Goal: Task Accomplishment & Management: Complete application form

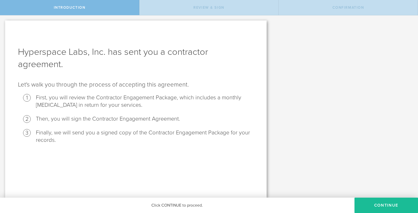
click at [58, 99] on li "First, you will review the Contractor Engagement Package, which includes a mont…" at bounding box center [145, 101] width 218 height 15
click at [385, 204] on button "Continue" at bounding box center [385, 205] width 63 height 15
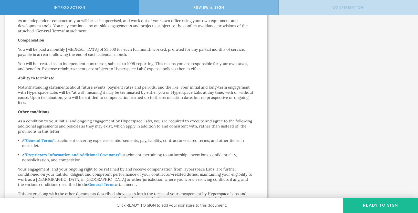
scroll to position [134, 0]
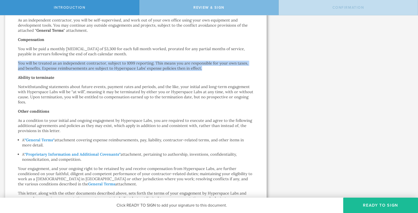
drag, startPoint x: 191, startPoint y: 69, endPoint x: 14, endPoint y: 63, distance: 176.7
click at [14, 63] on div "Contractor Engagement Agreement David Voskanyan by electronic delivery Dear Dav…" at bounding box center [135, 115] width 261 height 456
copy p "You will be treated as an independent contractor, subject to 1099 reporting. Th…"
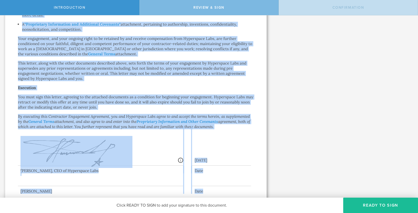
scroll to position [279, 0]
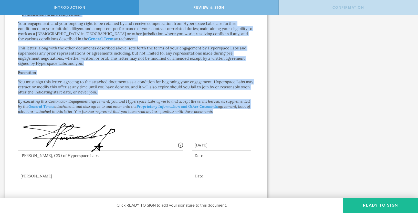
drag, startPoint x: 18, startPoint y: 63, endPoint x: 217, endPoint y: 110, distance: 204.7
copy div "Ability to terminate Notwithstanding statements about future events, payment ra…"
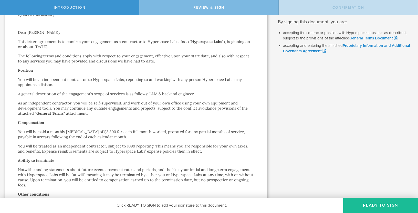
scroll to position [0, 0]
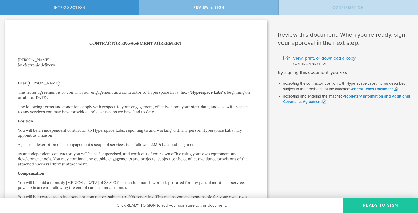
click at [393, 206] on button "Ready to Sign" at bounding box center [380, 205] width 75 height 15
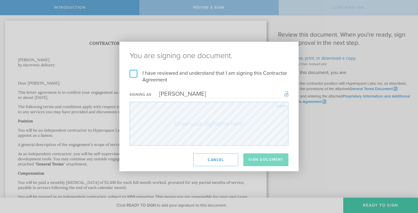
click at [133, 73] on label "I have reviewed and understand that I am signing this Contractor Agreement" at bounding box center [209, 76] width 159 height 13
click at [0, 0] on input "I have reviewed and understand that I am signing this Contractor Agreement" at bounding box center [0, 0] width 0 height 0
click at [282, 105] on div "Clear" at bounding box center [280, 105] width 9 height 3
click at [275, 159] on button "Sign Document" at bounding box center [265, 159] width 45 height 13
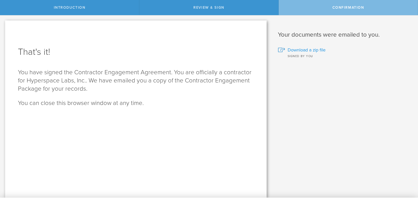
click at [307, 50] on span "Download a zip file" at bounding box center [306, 50] width 38 height 7
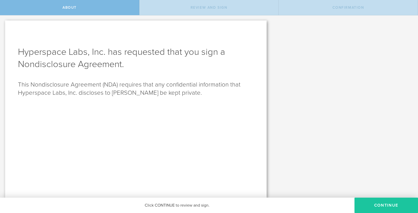
click at [390, 203] on button "Continue" at bounding box center [385, 205] width 63 height 15
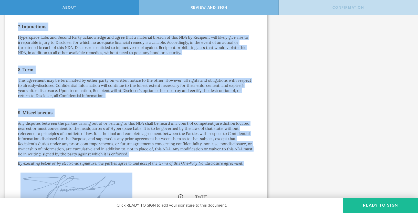
scroll to position [347, 0]
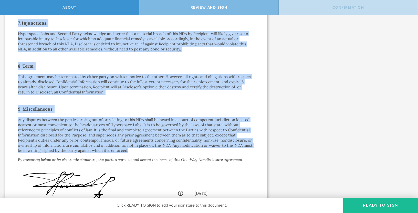
drag, startPoint x: 19, startPoint y: 61, endPoint x: 113, endPoint y: 154, distance: 132.7
copy div "Lore Ips-Dol Sitametconsec Adipiscin (elit “ SED ”) do e tempori utlaboree dolo…"
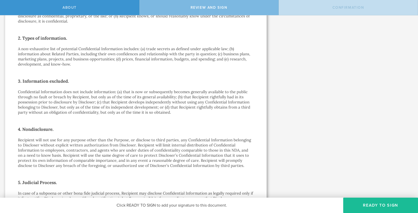
scroll to position [127, 0]
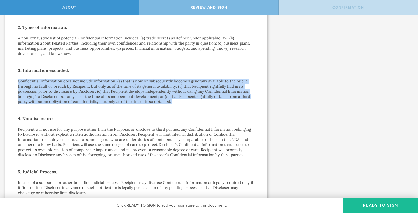
drag, startPoint x: 19, startPoint y: 81, endPoint x: 229, endPoint y: 109, distance: 211.7
click at [229, 109] on div "One-Way Nondisclosure Agreement This One-Way Nondisclosure Agreement (this “ ND…" at bounding box center [136, 179] width 236 height 534
copy div "Confidential Information does not include information: (a) that is now or subse…"
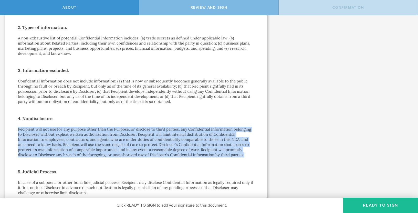
drag, startPoint x: 18, startPoint y: 128, endPoint x: 243, endPoint y: 155, distance: 227.3
click at [243, 155] on p "Recipient will not use for any purpose other than the Purpose, or disclose to t…" at bounding box center [136, 142] width 236 height 31
copy p "Recipient will not use for any purpose other than the Purpose, or disclose to t…"
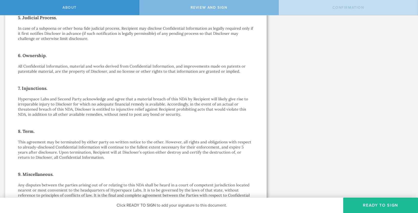
scroll to position [283, 0]
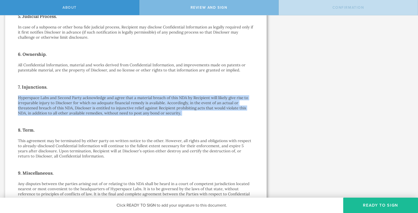
drag, startPoint x: 17, startPoint y: 97, endPoint x: 199, endPoint y: 116, distance: 183.5
click at [199, 116] on div "One-Way Nondisclosure Agreement This One-Way Nondisclosure Agreement (this “ ND…" at bounding box center [135, 24] width 261 height 572
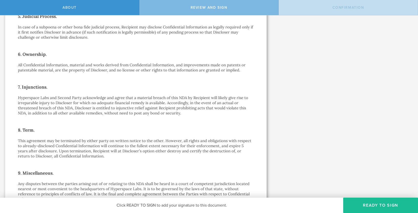
click at [38, 99] on p "Hyperspace Labs and Second Party acknowledge and agree that a material breach o…" at bounding box center [136, 105] width 236 height 20
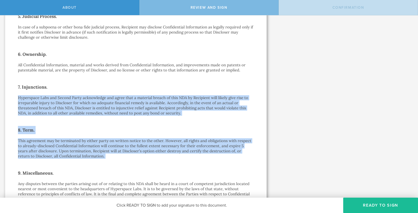
drag, startPoint x: 18, startPoint y: 98, endPoint x: 98, endPoint y: 159, distance: 100.8
click at [98, 159] on div "One-Way Nondisclosure Agreement This One-Way Nondisclosure Agreement (this “ ND…" at bounding box center [136, 24] width 236 height 534
copy div "Hyperspace Labs and Second Party acknowledge and agree that a material breach o…"
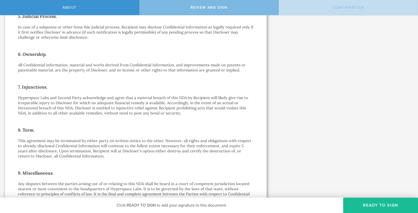
click at [128, 143] on p "This agreement may be terminated by either party on written notice to the other…" at bounding box center [136, 148] width 236 height 20
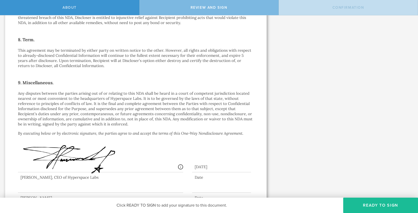
scroll to position [395, 0]
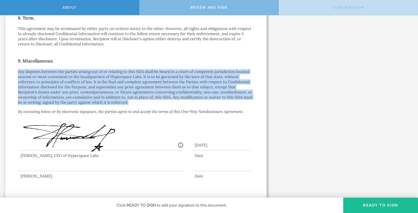
drag, startPoint x: 16, startPoint y: 70, endPoint x: 107, endPoint y: 104, distance: 98.0
copy p "Any disputes between the parties arising out of or relating to this NDA shall b…"
click at [383, 204] on button "Ready to Sign" at bounding box center [380, 205] width 75 height 15
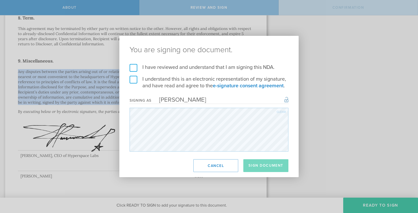
click at [134, 68] on label "I have reviewed and understand that I am signing this NDA." at bounding box center [209, 67] width 159 height 7
click at [0, 0] on input "I have reviewed and understand that I am signing this NDA." at bounding box center [0, 0] width 0 height 0
click at [132, 80] on label "I understand this is an electronic representation of my signature, and have rea…" at bounding box center [209, 82] width 159 height 13
click at [0, 0] on input "I understand this is an electronic representation of my signature, and have rea…" at bounding box center [0, 0] width 0 height 0
click at [274, 166] on button "Sign Document" at bounding box center [265, 165] width 45 height 13
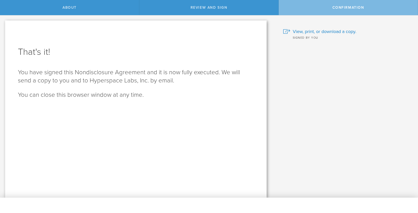
scroll to position [0, 0]
